Goal: Check status: Check status

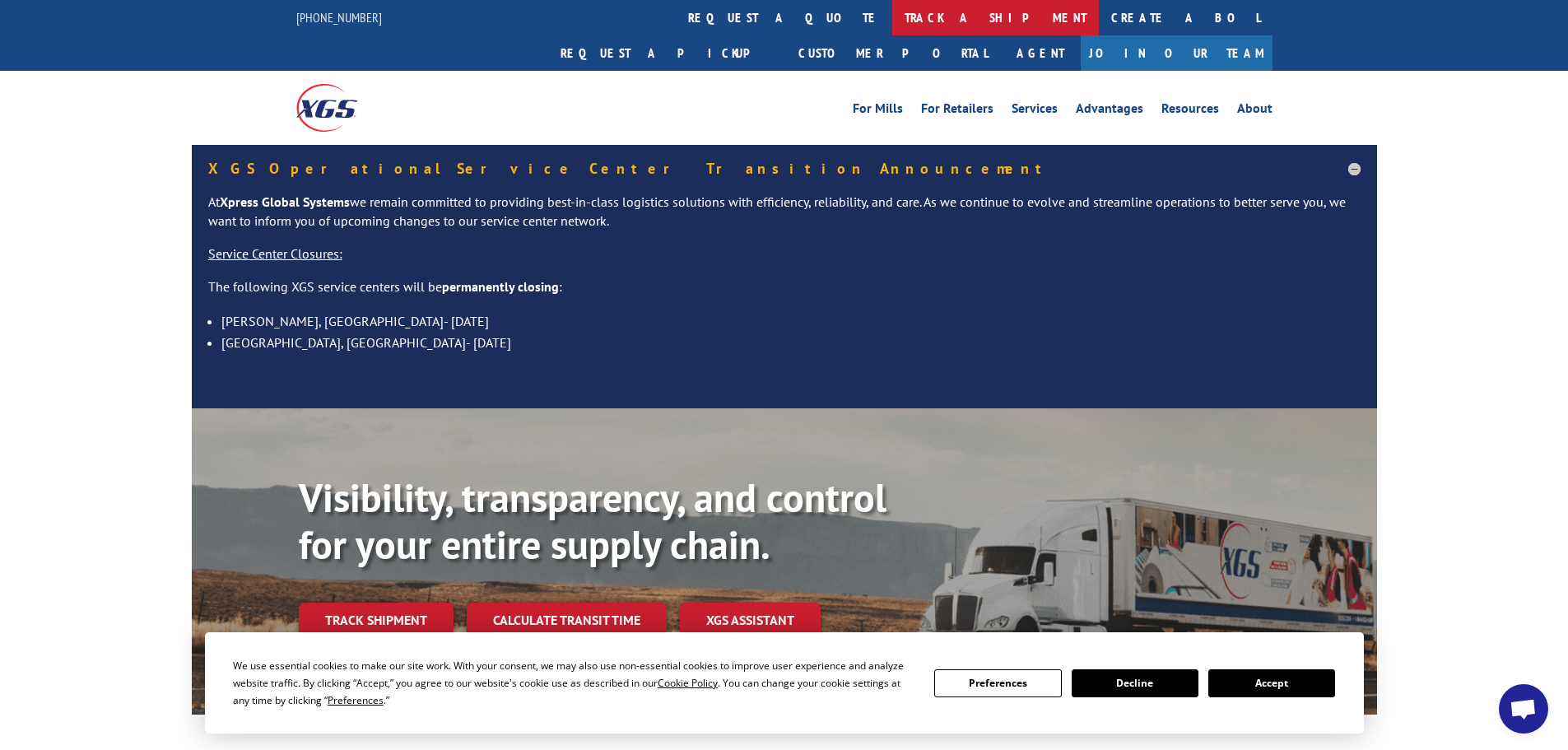
click at [892, 24] on link "track a shipment" at bounding box center [995, 18] width 207 height 36
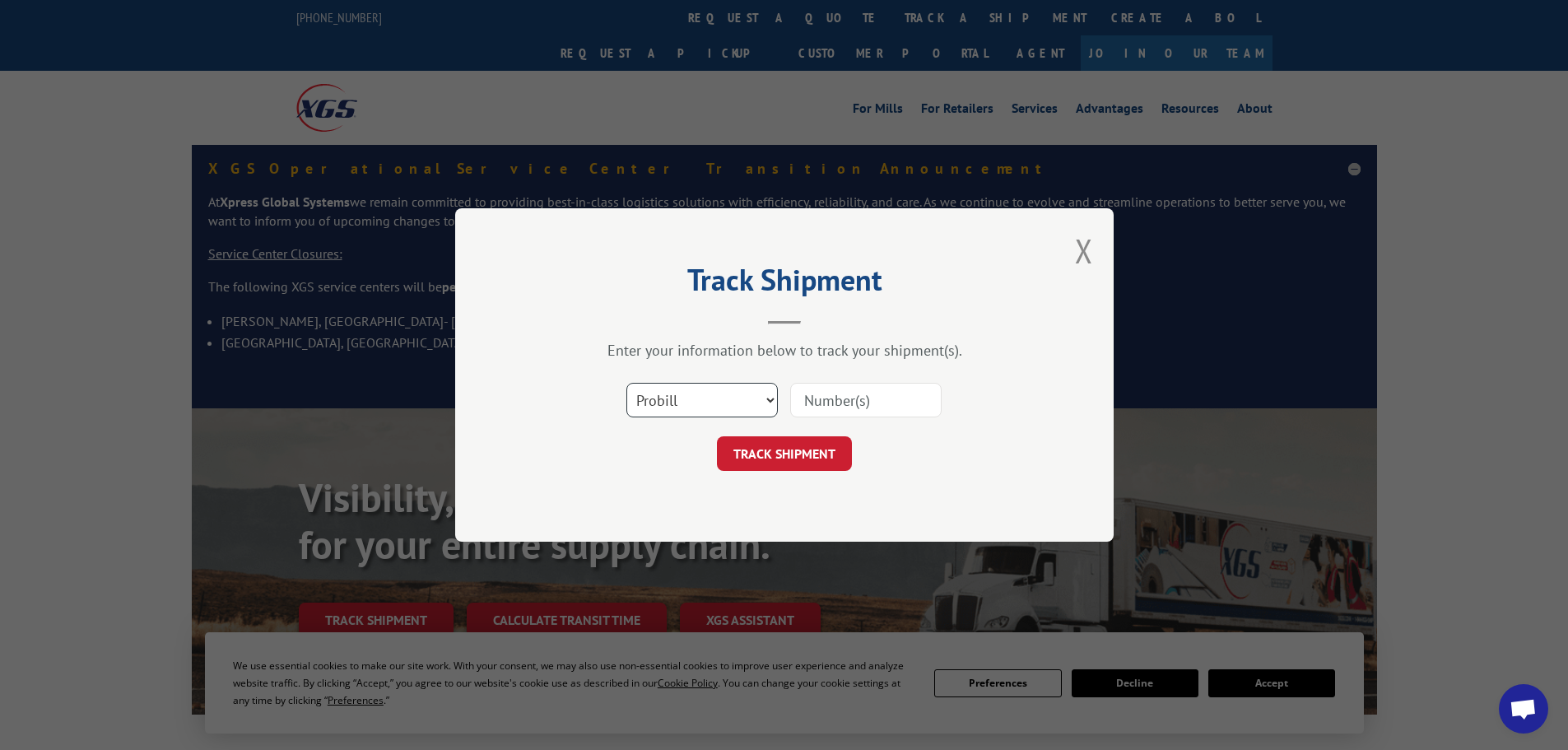
drag, startPoint x: 718, startPoint y: 392, endPoint x: 712, endPoint y: 406, distance: 15.2
click at [718, 392] on select "Select category... Probill BOL PO" at bounding box center [702, 400] width 151 height 35
select select "bol"
click at [626, 383] on select "Select category... Probill BOL PO" at bounding box center [702, 400] width 151 height 35
click at [815, 395] on input at bounding box center [865, 400] width 151 height 35
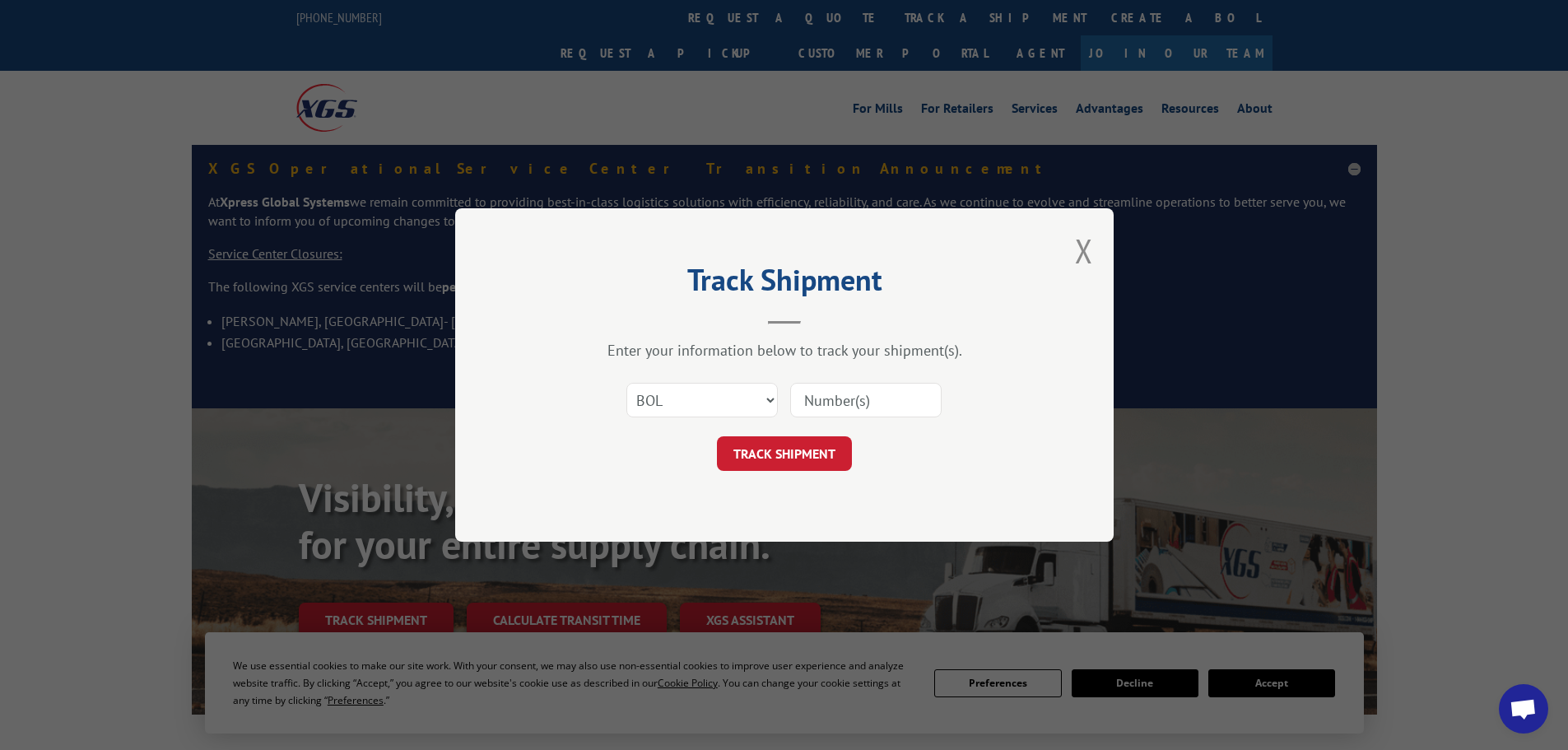
paste input "6006088"
type input "6006088"
click at [784, 448] on button "TRACK SHIPMENT" at bounding box center [784, 453] width 135 height 35
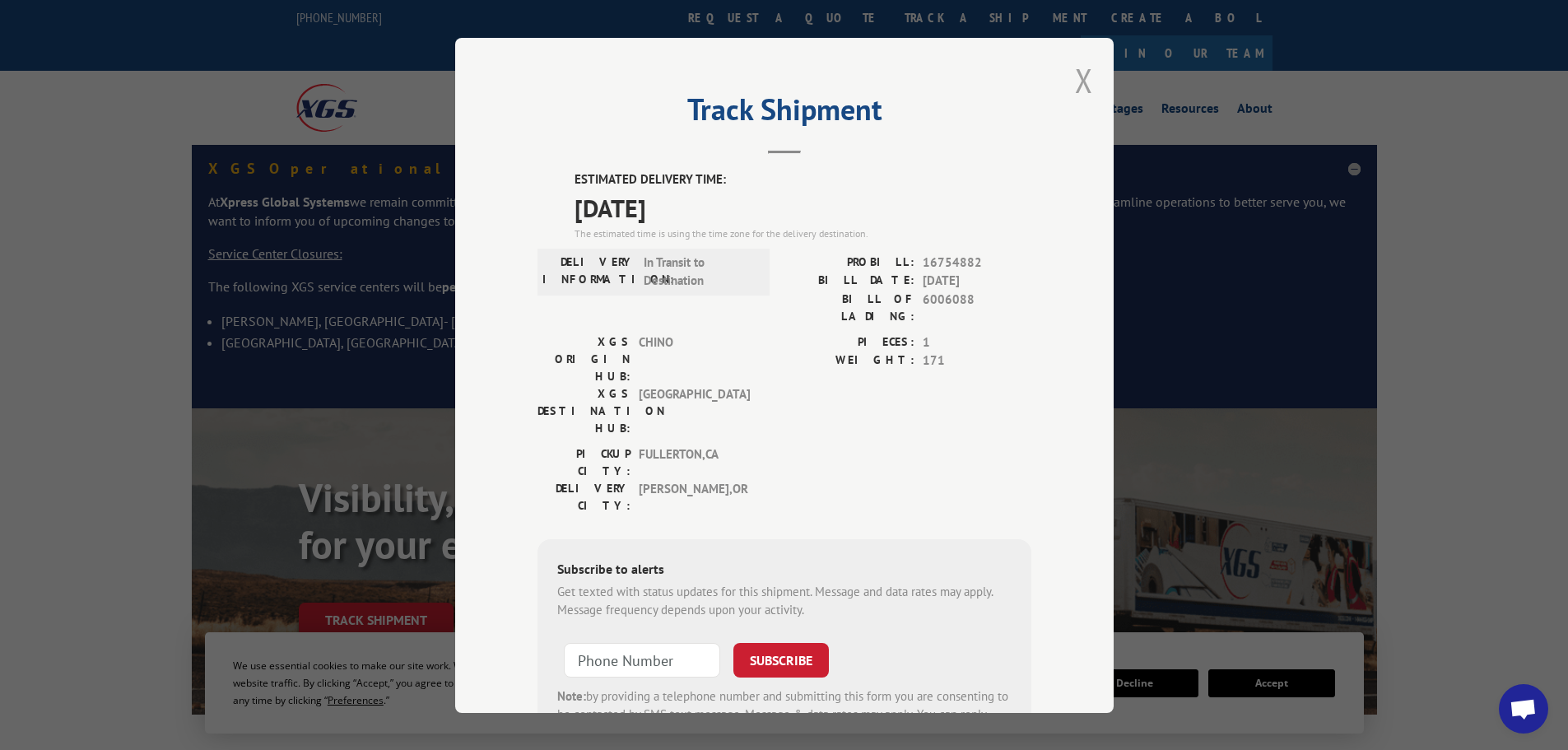
click at [1077, 78] on button "Close modal" at bounding box center [1084, 80] width 18 height 44
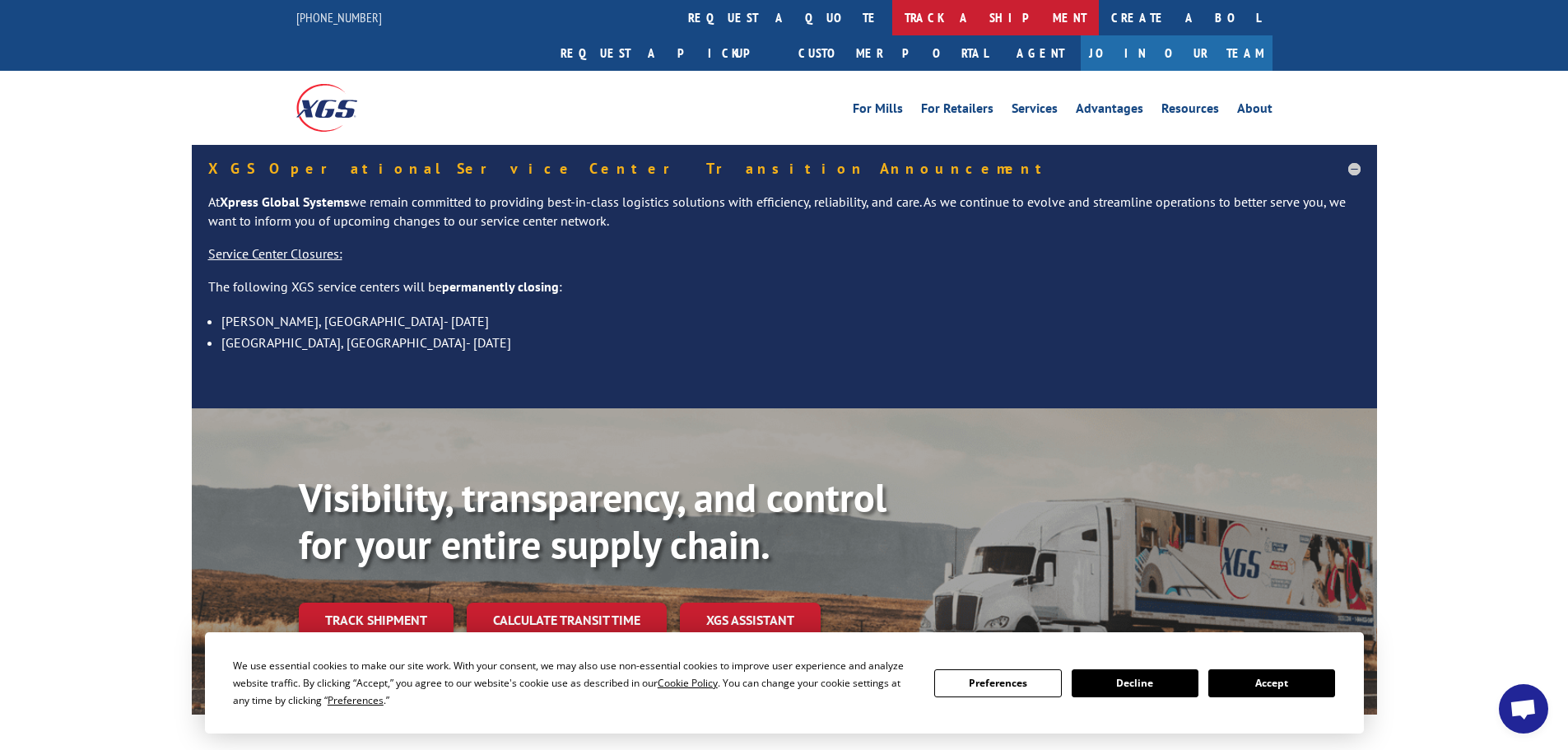
click at [892, 21] on link "track a shipment" at bounding box center [995, 18] width 207 height 36
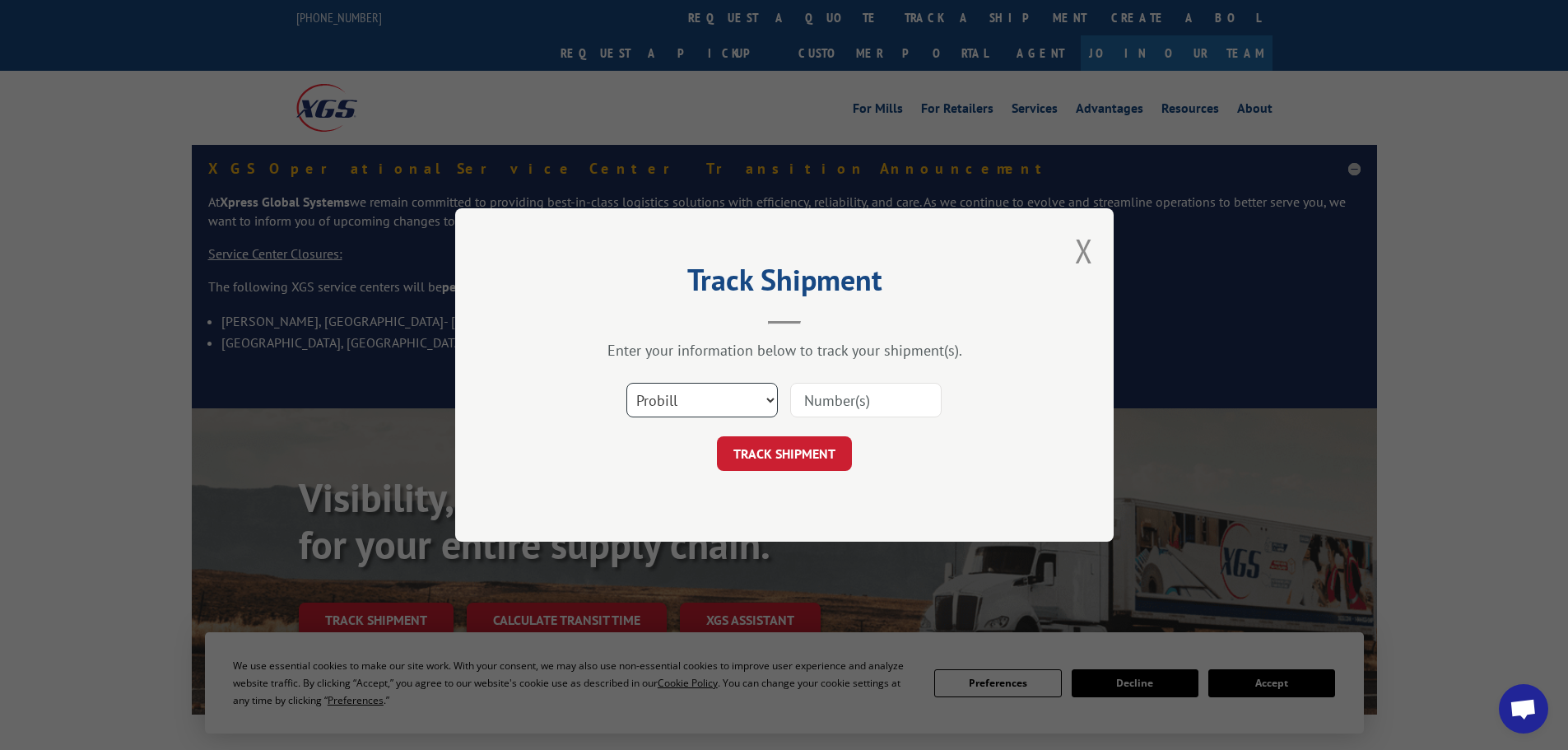
click at [684, 404] on select "Select category... Probill BOL PO" at bounding box center [702, 400] width 151 height 35
select select "bol"
click at [626, 383] on select "Select category... Probill BOL PO" at bounding box center [702, 400] width 151 height 35
click at [831, 405] on input at bounding box center [865, 400] width 151 height 35
paste input "6002520"
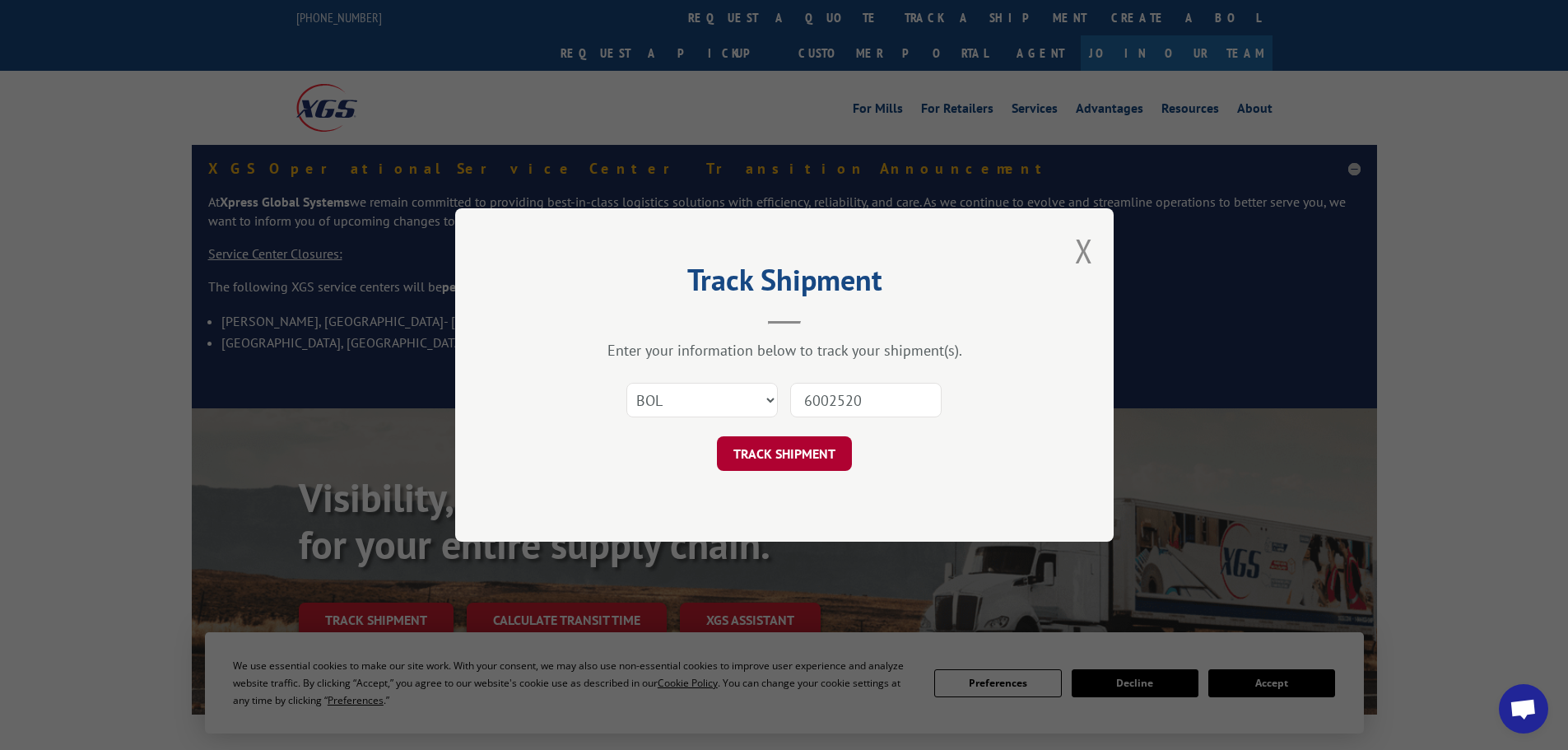
type input "6002520"
click at [808, 437] on button "TRACK SHIPMENT" at bounding box center [784, 453] width 135 height 35
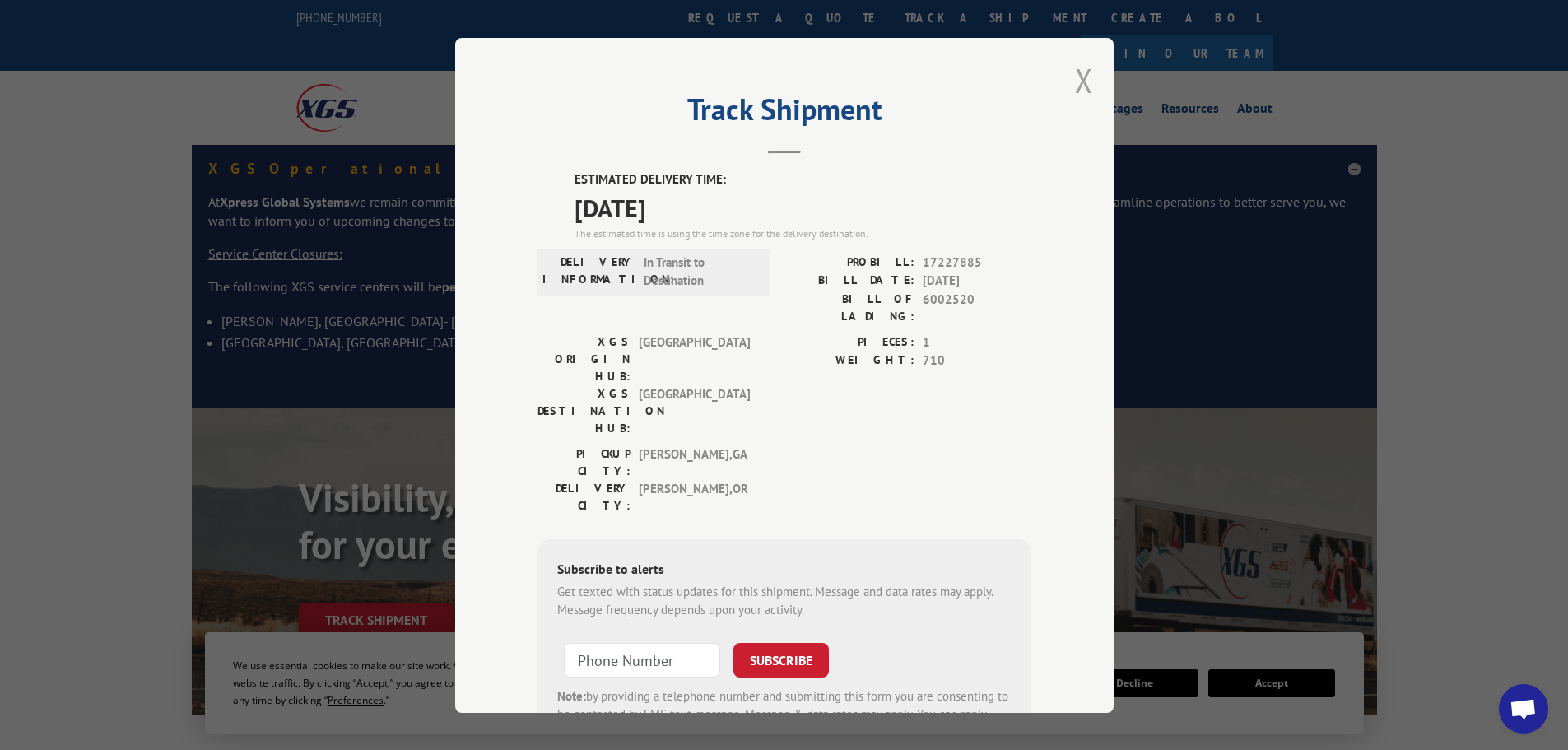
click at [1077, 66] on button "Close modal" at bounding box center [1084, 80] width 18 height 44
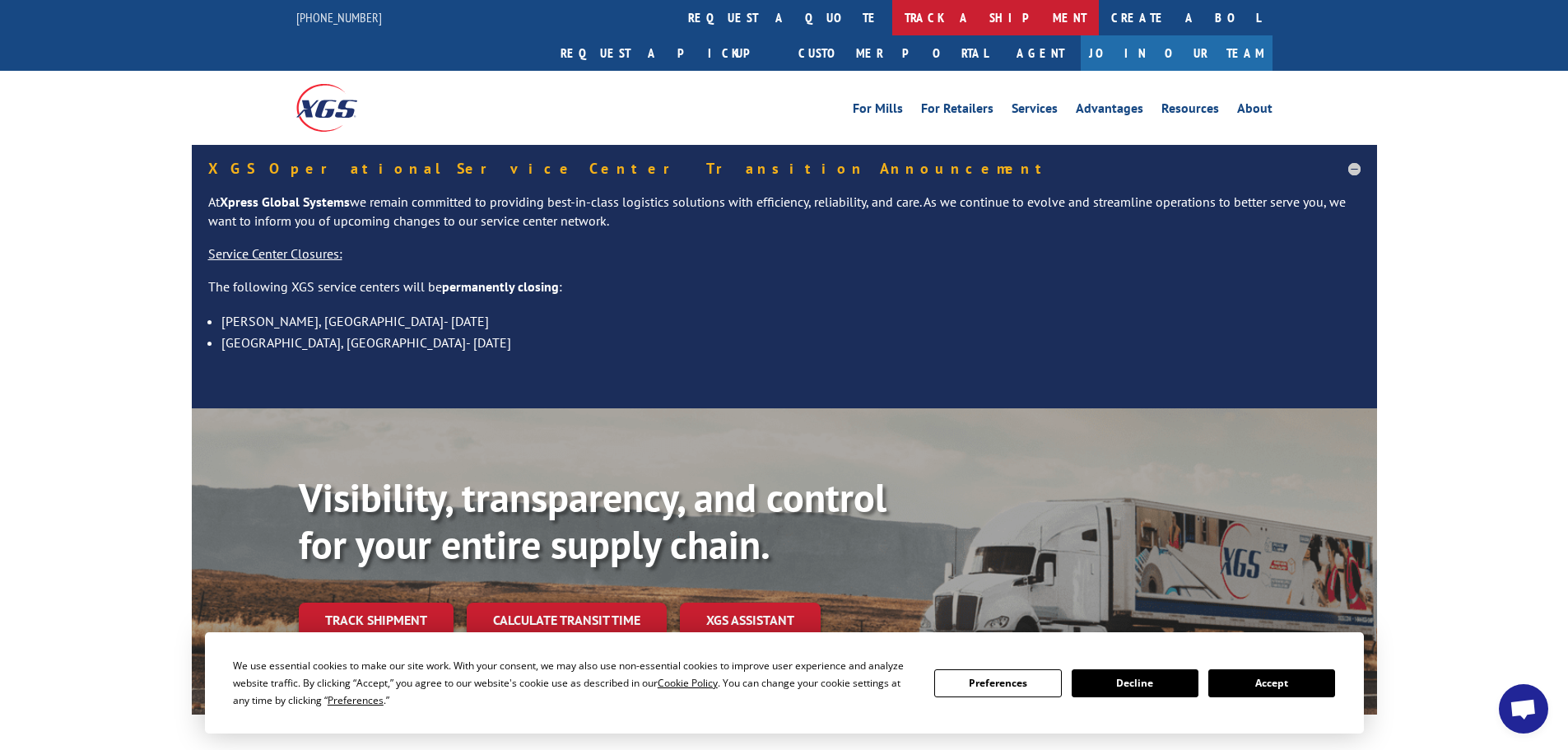
click at [892, 15] on link "track a shipment" at bounding box center [995, 18] width 207 height 36
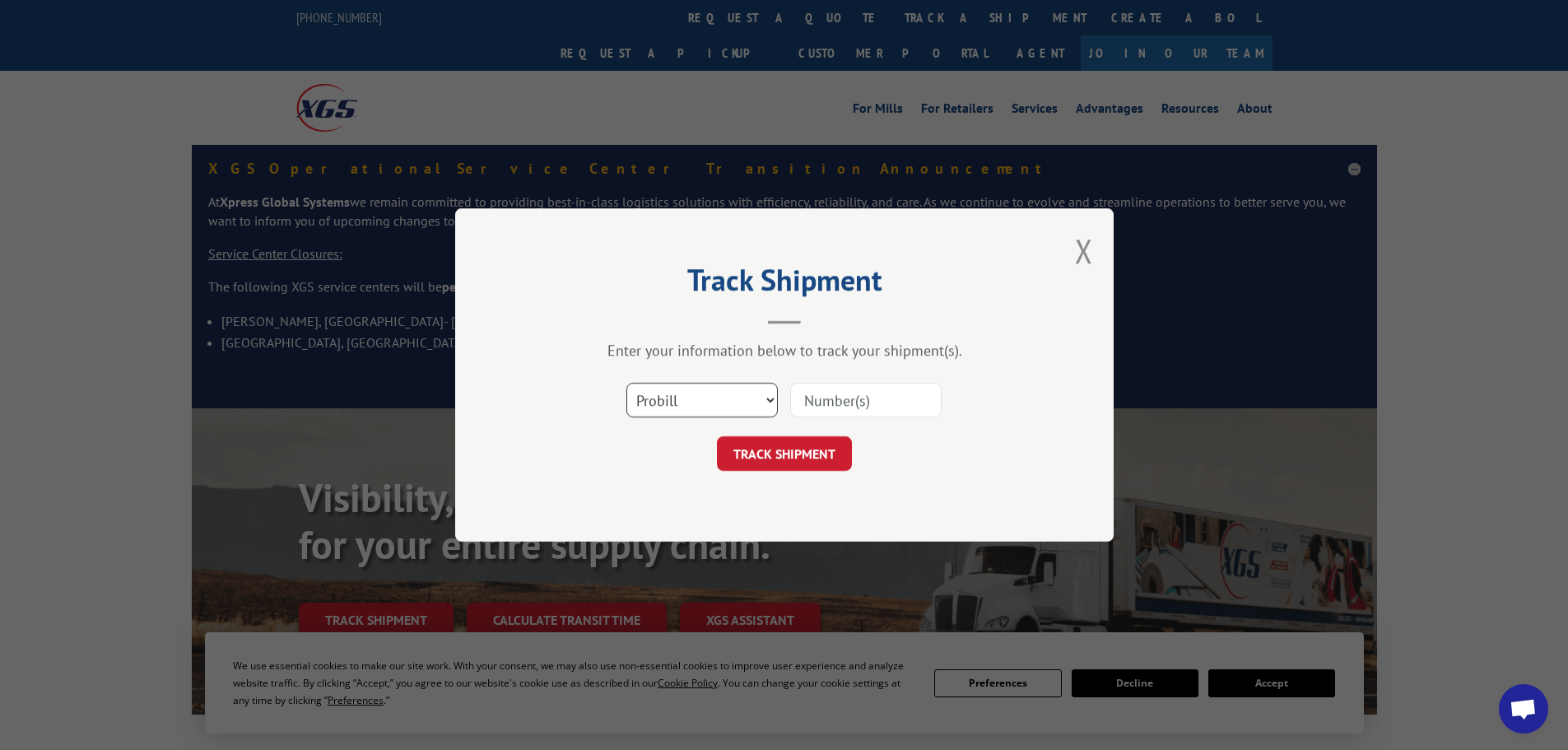
click at [710, 394] on select "Select category... Probill BOL PO" at bounding box center [702, 400] width 151 height 35
select select "bol"
click at [626, 383] on select "Select category... Probill BOL PO" at bounding box center [702, 400] width 151 height 35
click at [825, 396] on input at bounding box center [865, 400] width 151 height 35
paste input "5090312"
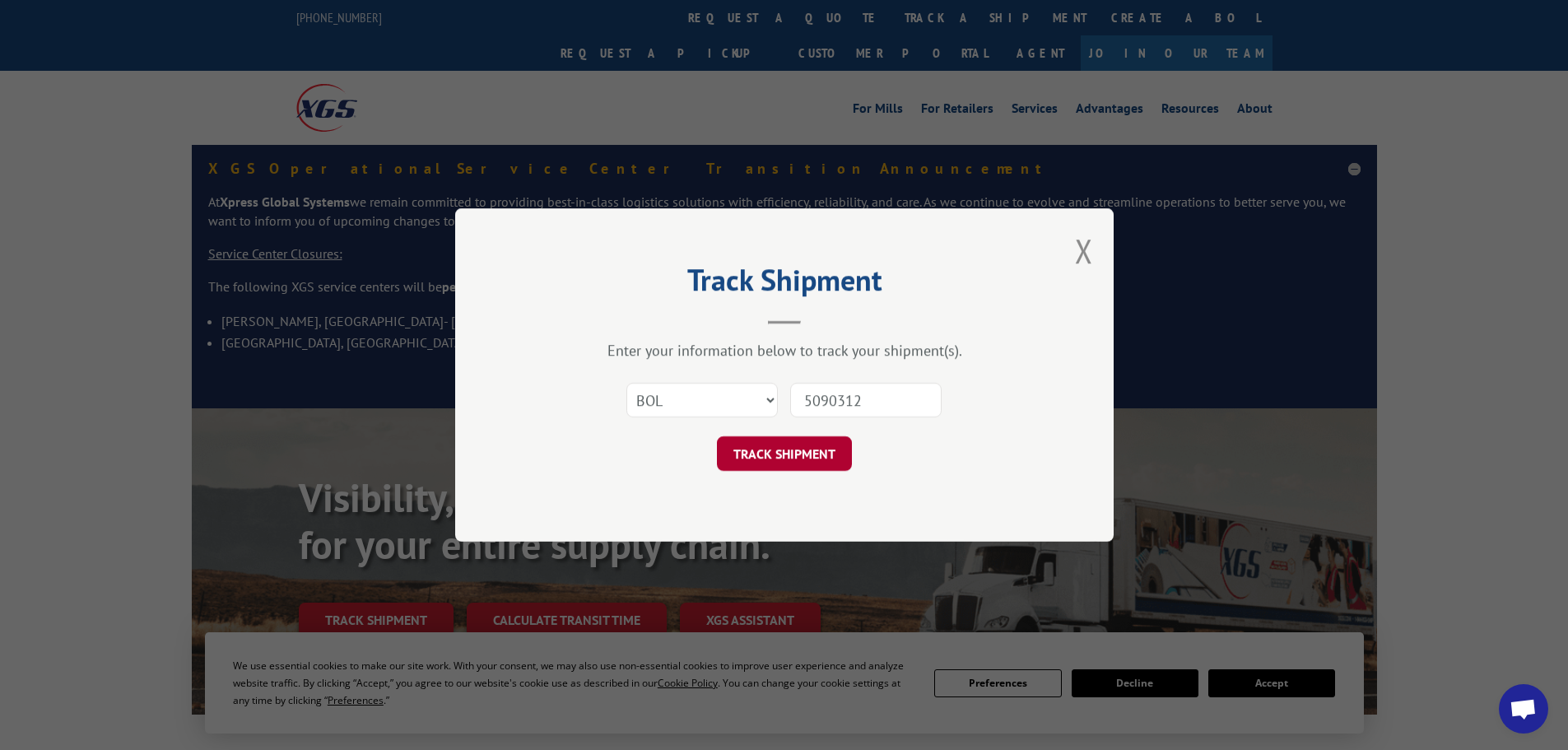
type input "5090312"
click at [799, 454] on button "TRACK SHIPMENT" at bounding box center [784, 453] width 135 height 35
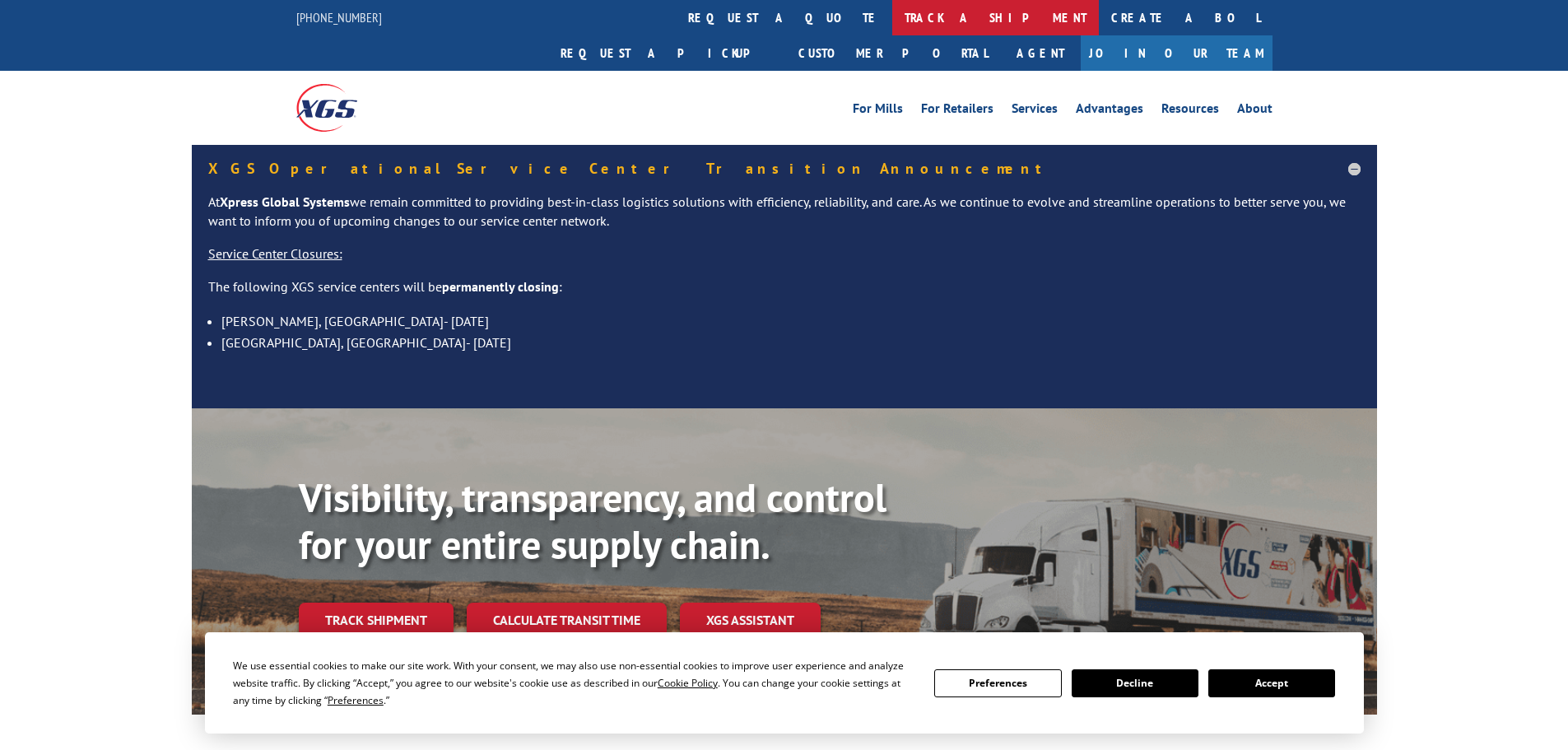
click at [892, 16] on link "track a shipment" at bounding box center [995, 18] width 207 height 36
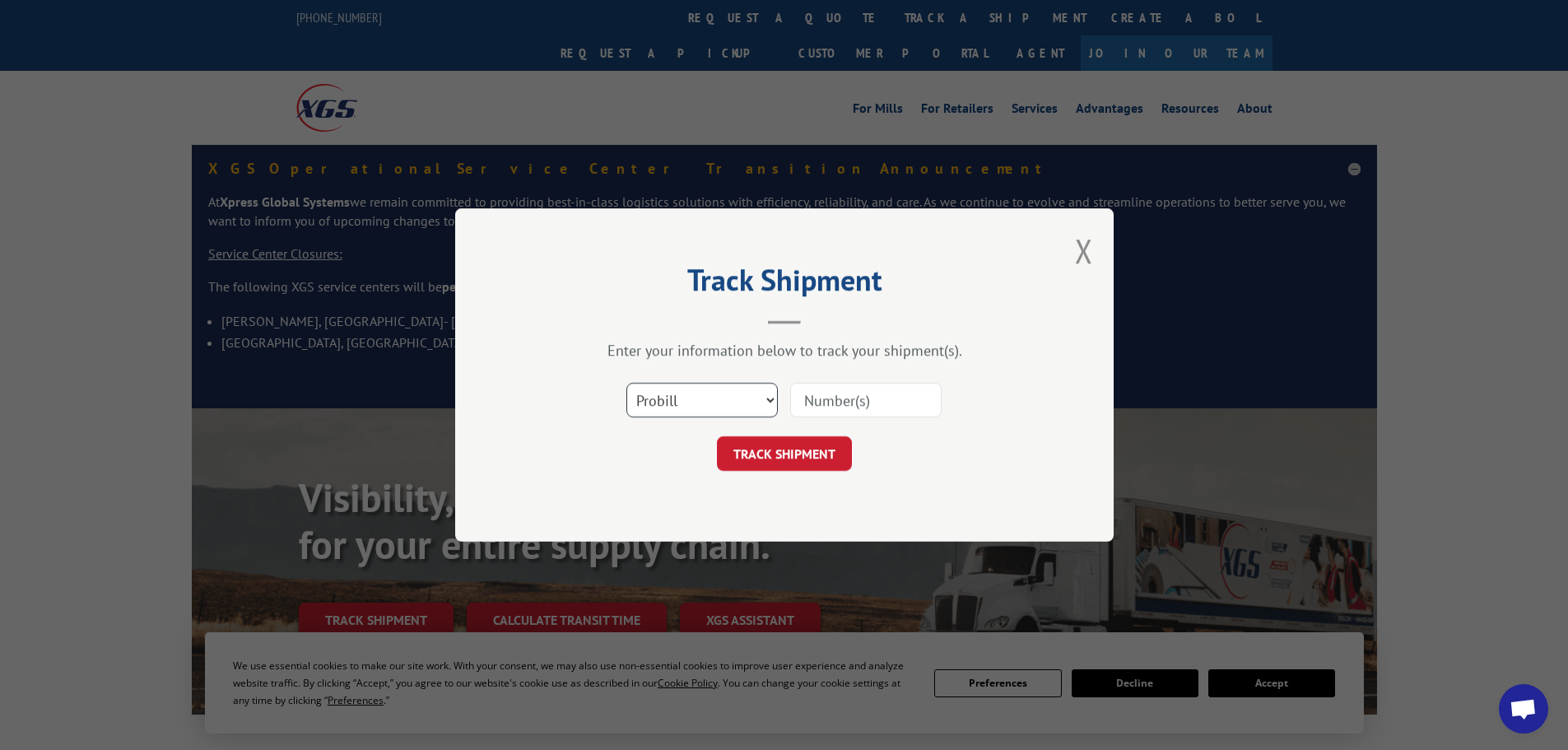
click at [660, 388] on select "Select category... Probill BOL PO" at bounding box center [702, 400] width 151 height 35
select select "bol"
click at [626, 383] on select "Select category... Probill BOL PO" at bounding box center [702, 400] width 151 height 35
click at [833, 397] on input at bounding box center [865, 400] width 151 height 35
paste input "5060626"
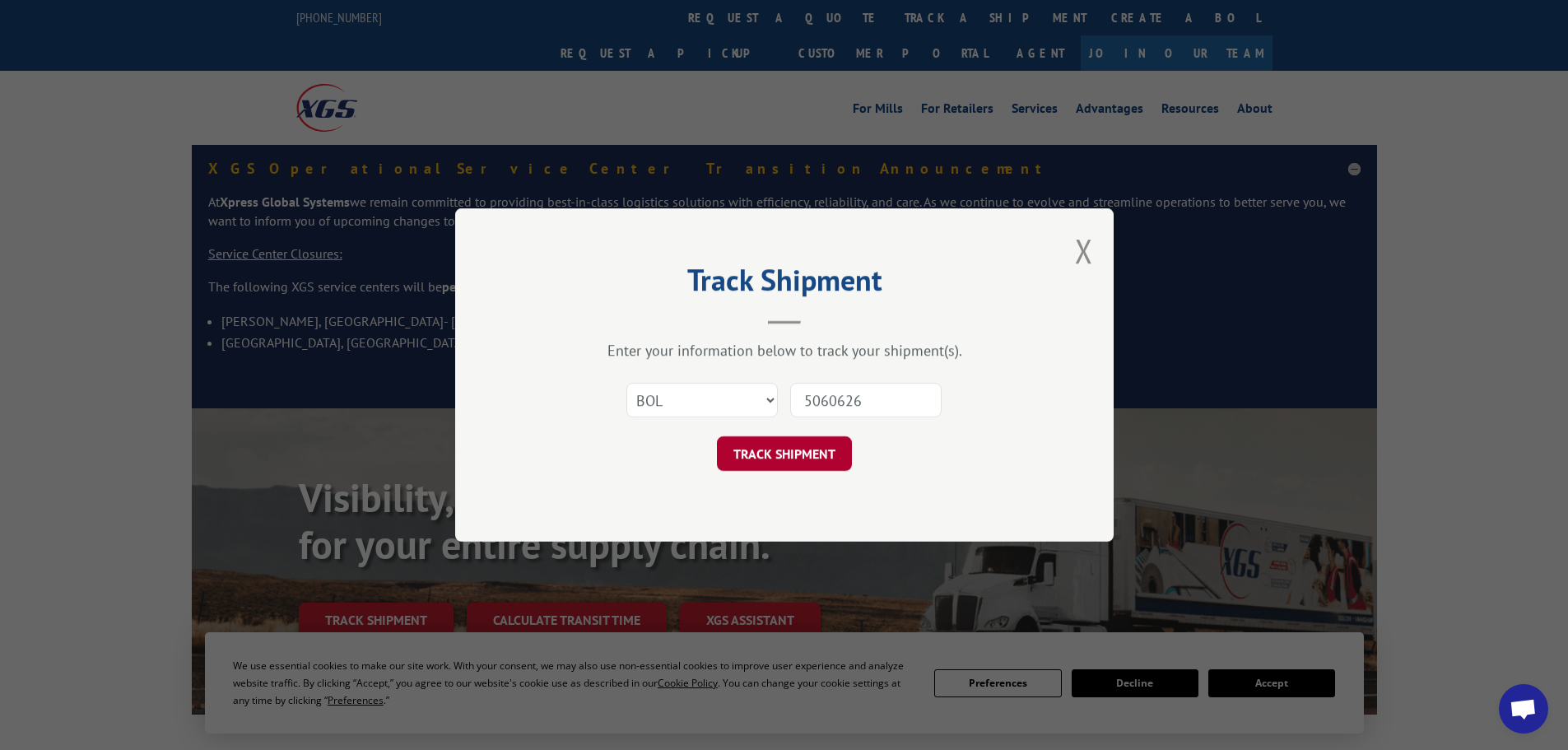
type input "5060626"
click at [820, 459] on button "TRACK SHIPMENT" at bounding box center [784, 453] width 135 height 35
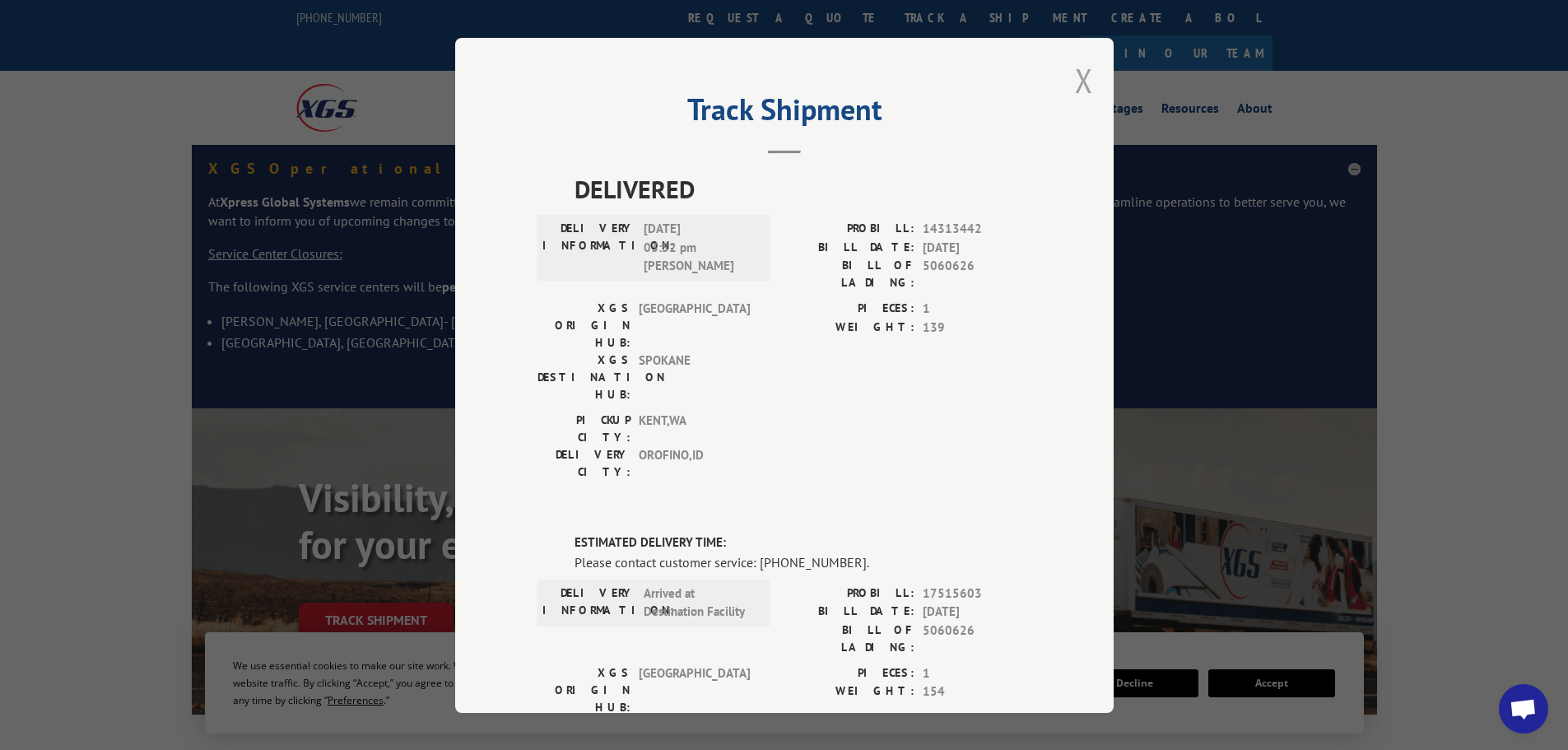
click at [1080, 78] on button "Close modal" at bounding box center [1084, 80] width 18 height 44
